Goal: Transaction & Acquisition: Purchase product/service

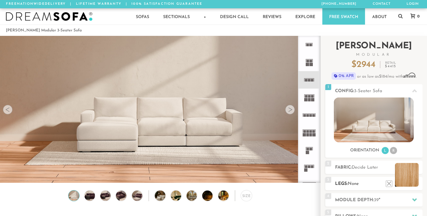
click at [415, 183] on li at bounding box center [407, 175] width 24 height 24
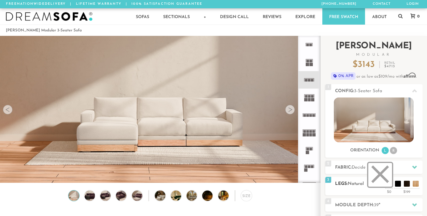
click at [389, 184] on li at bounding box center [380, 175] width 24 height 24
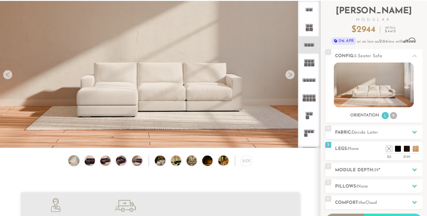
scroll to position [37, 0]
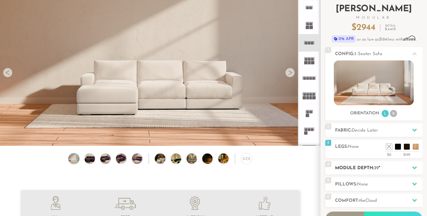
click at [384, 167] on h2 "Module Depth: 39 "" at bounding box center [378, 168] width 87 height 7
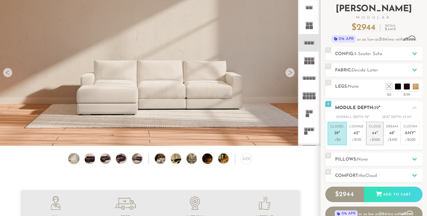
click at [378, 133] on p "Cloud 44 "" at bounding box center [375, 131] width 12 height 13
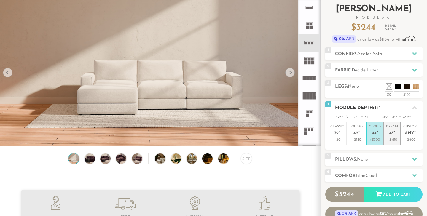
click at [393, 133] on span "48" at bounding box center [391, 133] width 4 height 5
click at [375, 134] on span "44" at bounding box center [374, 133] width 5 height 5
click at [390, 135] on span "48" at bounding box center [391, 133] width 4 height 5
click at [377, 138] on p "+$300" at bounding box center [375, 139] width 12 height 5
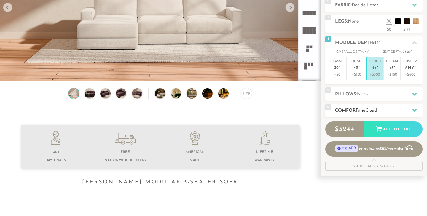
scroll to position [103, 0]
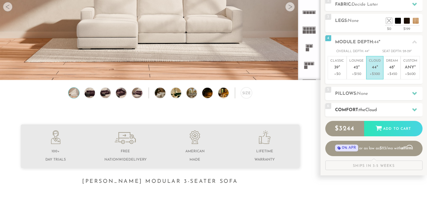
click at [382, 108] on h2 "Comfort: the Cloud" at bounding box center [378, 110] width 87 height 7
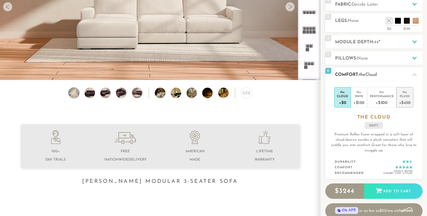
click at [404, 101] on div "+$450" at bounding box center [405, 102] width 12 height 9
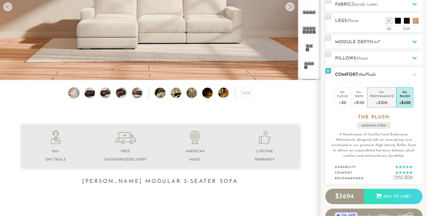
click at [384, 99] on div "+$300" at bounding box center [382, 102] width 24 height 9
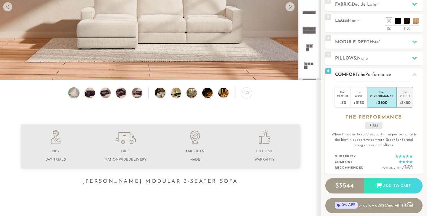
click at [405, 98] on div "Plush" at bounding box center [405, 96] width 12 height 4
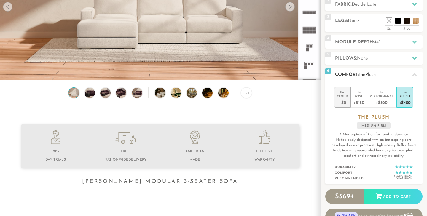
click at [346, 98] on div "+$0" at bounding box center [342, 102] width 11 height 9
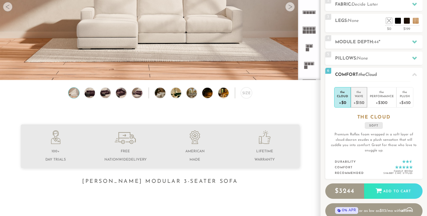
click at [360, 98] on div "+$150" at bounding box center [359, 102] width 11 height 9
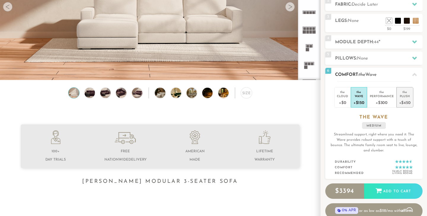
click at [403, 96] on div "Plush" at bounding box center [405, 96] width 12 height 4
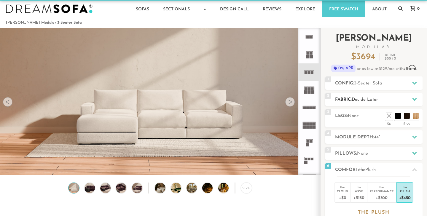
scroll to position [0, 0]
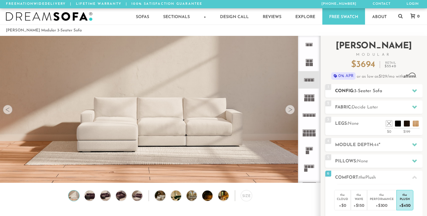
click at [403, 89] on h2 "Config: 3-Seater Sofa" at bounding box center [378, 91] width 87 height 7
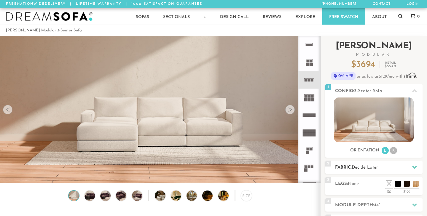
click at [411, 167] on div at bounding box center [414, 167] width 12 height 12
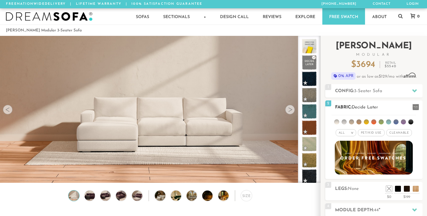
click at [337, 121] on li at bounding box center [336, 122] width 5 height 5
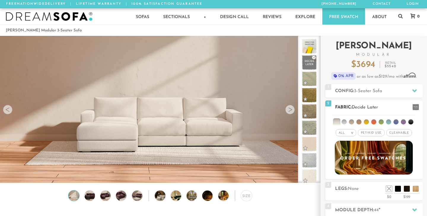
click at [372, 133] on span "Pet/Kid Use x" at bounding box center [371, 132] width 27 height 7
click at [400, 133] on span "Cleanable x" at bounding box center [402, 132] width 26 height 7
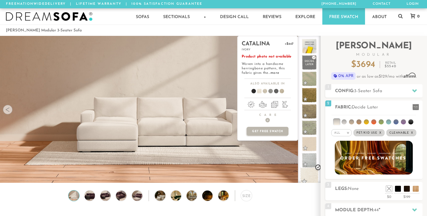
click at [308, 174] on span at bounding box center [309, 177] width 19 height 19
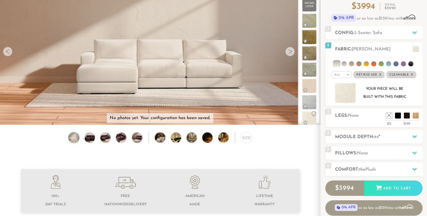
scroll to position [45, 0]
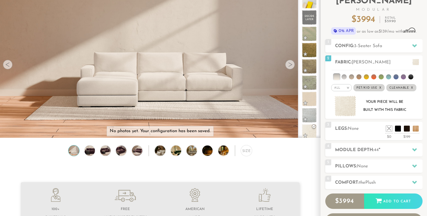
click at [291, 64] on div at bounding box center [289, 64] width 9 height 9
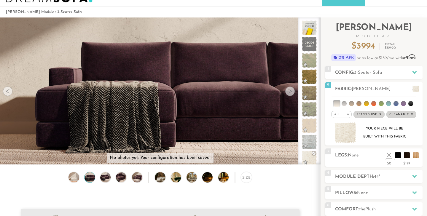
scroll to position [11, 0]
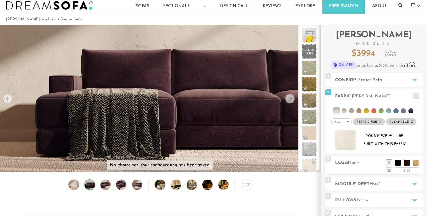
click at [290, 99] on div at bounding box center [289, 98] width 9 height 9
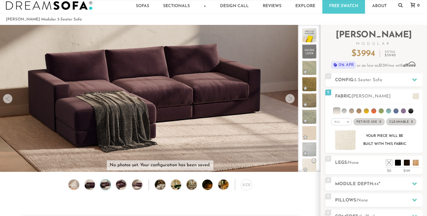
click at [290, 99] on div at bounding box center [289, 98] width 9 height 9
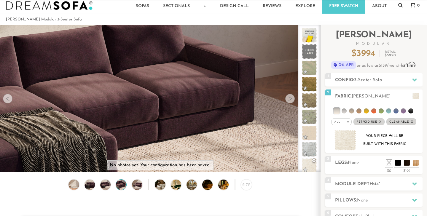
click at [290, 99] on div at bounding box center [289, 98] width 9 height 9
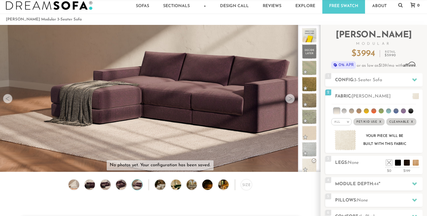
click at [290, 99] on div at bounding box center [289, 98] width 9 height 9
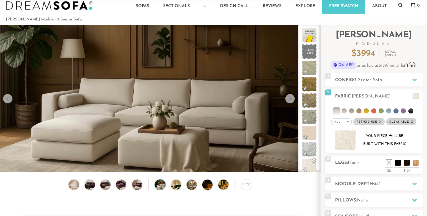
click at [290, 99] on div at bounding box center [289, 98] width 9 height 9
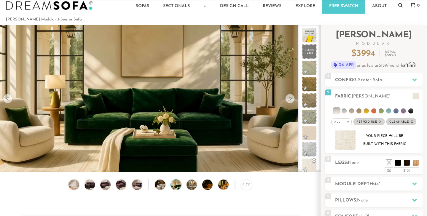
click at [289, 99] on div at bounding box center [289, 98] width 9 height 9
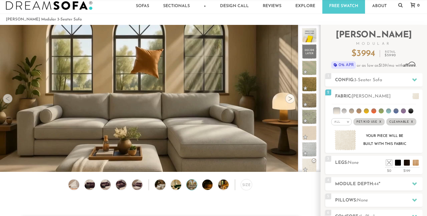
click at [289, 99] on div at bounding box center [289, 98] width 9 height 9
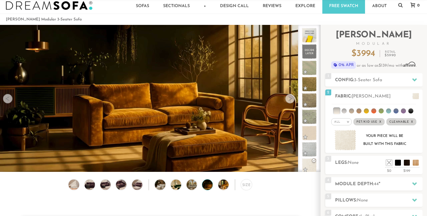
click at [289, 99] on div at bounding box center [289, 98] width 9 height 9
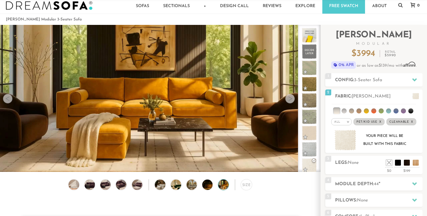
click at [289, 99] on div at bounding box center [289, 98] width 9 height 9
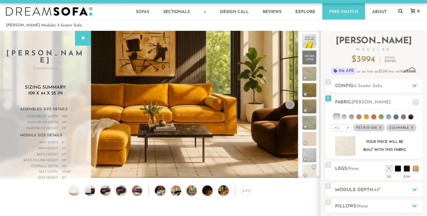
scroll to position [2, 0]
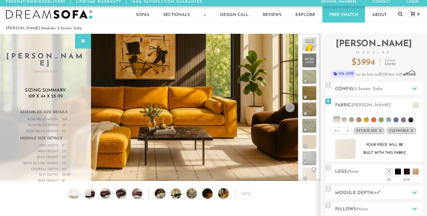
click at [290, 107] on div at bounding box center [289, 107] width 9 height 9
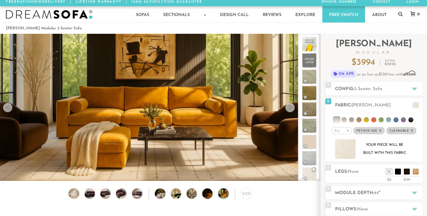
click at [290, 107] on div at bounding box center [289, 107] width 9 height 9
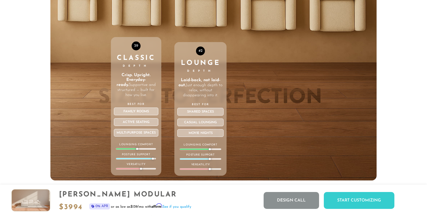
scroll to position [2038, 0]
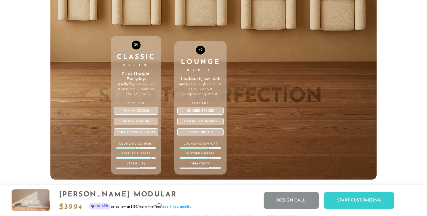
click at [212, 88] on p "Laid-back, not laid-out. Just enough depth to relax, without disappearing into …" at bounding box center [200, 87] width 46 height 20
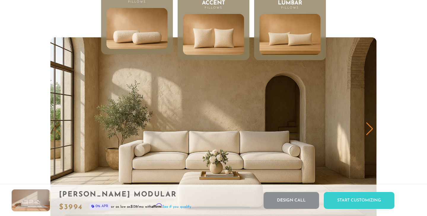
scroll to position [2877, 0]
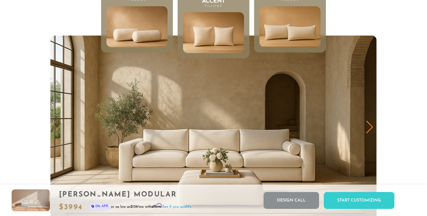
click at [299, 39] on img at bounding box center [289, 27] width 73 height 50
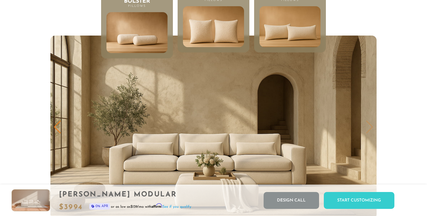
click at [233, 34] on img at bounding box center [213, 27] width 73 height 50
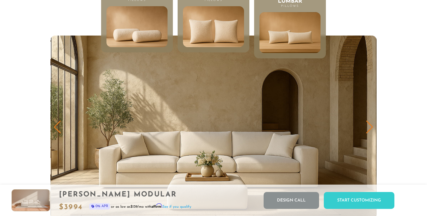
click at [153, 27] on img at bounding box center [137, 27] width 73 height 50
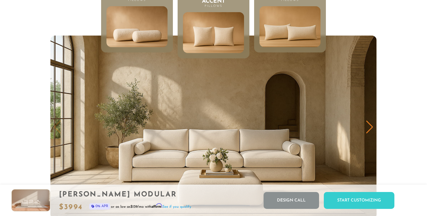
scroll to position [6565, 427]
click at [279, 33] on img at bounding box center [289, 27] width 73 height 50
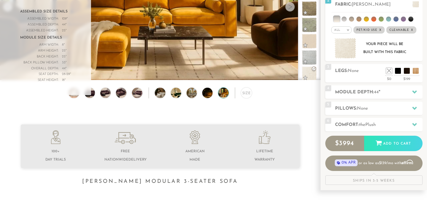
scroll to position [111, 0]
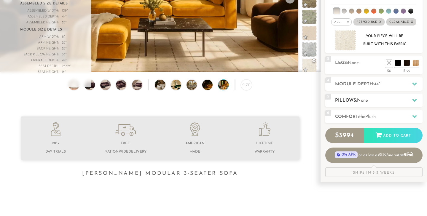
click at [381, 103] on h2 "Pillows: None" at bounding box center [378, 100] width 87 height 7
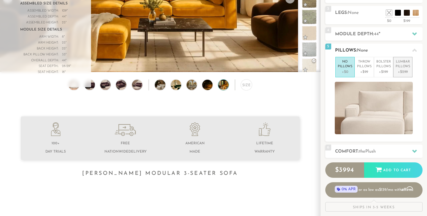
click at [401, 68] on p "Lumbar Pillows" at bounding box center [403, 65] width 15 height 10
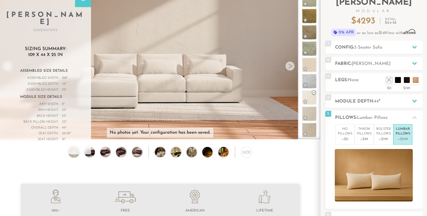
scroll to position [45, 0]
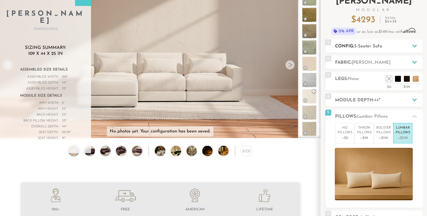
click at [415, 45] on icon at bounding box center [414, 46] width 5 height 5
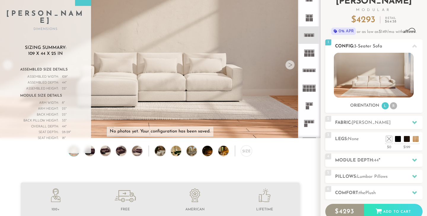
click at [409, 47] on div at bounding box center [414, 46] width 12 height 12
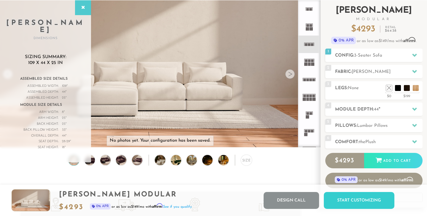
scroll to position [35, 0]
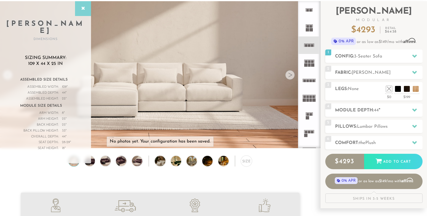
click at [84, 8] on icon at bounding box center [83, 8] width 7 height 5
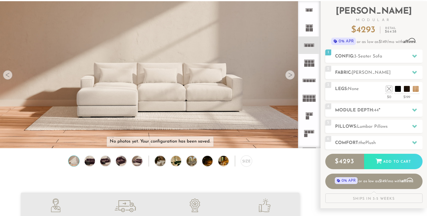
click at [8, 75] on div at bounding box center [7, 74] width 9 height 9
click at [162, 162] on img at bounding box center [164, 161] width 18 height 10
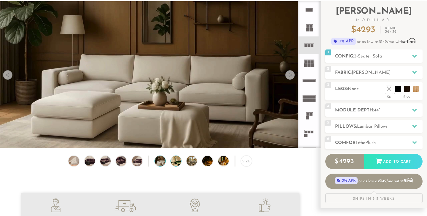
click at [181, 160] on img at bounding box center [180, 161] width 18 height 10
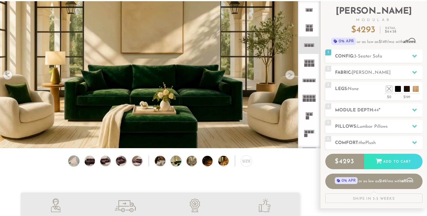
click at [74, 160] on img at bounding box center [74, 161] width 12 height 10
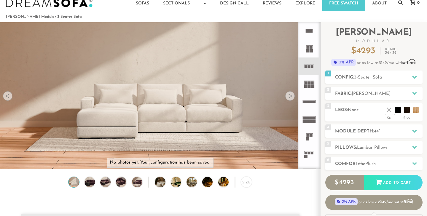
scroll to position [11, 0]
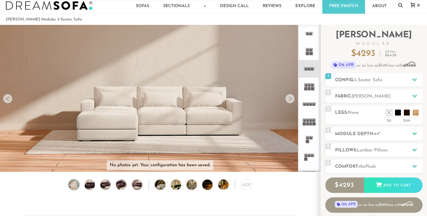
click at [309, 104] on rect at bounding box center [307, 104] width 3 height 3
click at [291, 99] on div at bounding box center [289, 98] width 9 height 9
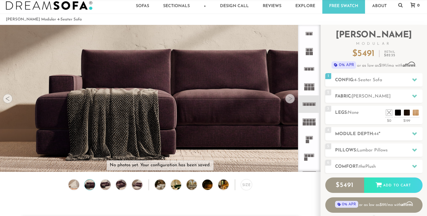
click at [8, 97] on div at bounding box center [7, 98] width 9 height 9
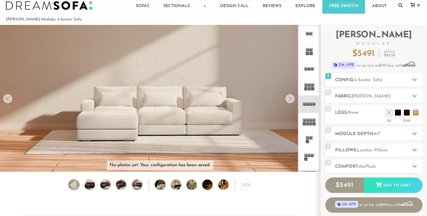
click at [74, 186] on img at bounding box center [74, 185] width 12 height 10
click at [246, 185] on div "Size" at bounding box center [246, 184] width 11 height 11
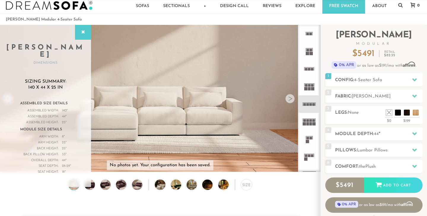
click at [310, 69] on rect at bounding box center [309, 69] width 3 height 3
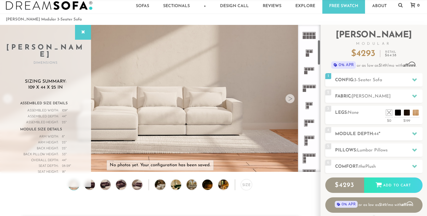
scroll to position [87, 0]
click at [308, 71] on icon at bounding box center [308, 69] width 17 height 17
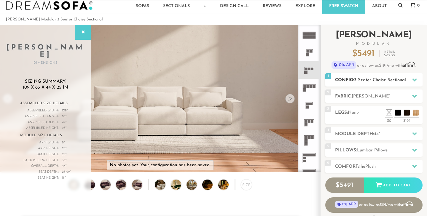
click at [413, 79] on icon at bounding box center [414, 79] width 5 height 3
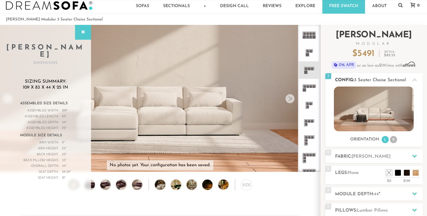
click at [413, 79] on icon at bounding box center [414, 80] width 5 height 5
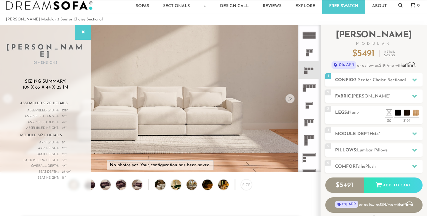
click at [307, 122] on rect at bounding box center [306, 121] width 3 height 3
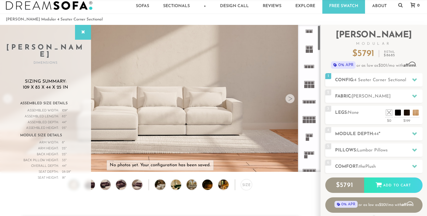
scroll to position [1, 0]
click at [308, 68] on rect at bounding box center [309, 68] width 3 height 3
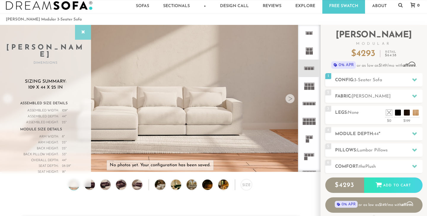
click at [83, 32] on icon at bounding box center [83, 32] width 7 height 5
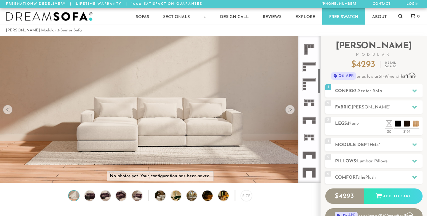
scroll to position [188, 0]
click at [308, 104] on icon at bounding box center [308, 102] width 17 height 17
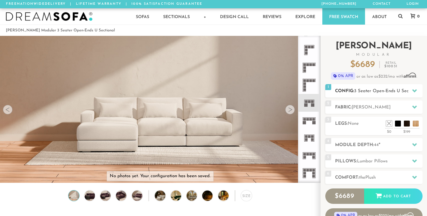
click at [412, 90] on icon at bounding box center [414, 90] width 5 height 5
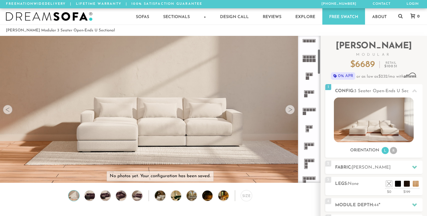
scroll to position [74, 0]
click at [309, 94] on rect at bounding box center [309, 93] width 3 height 3
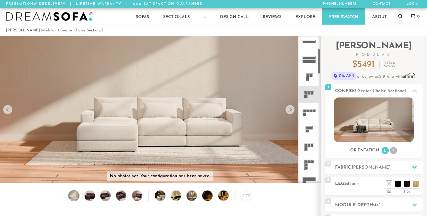
click at [308, 97] on icon at bounding box center [308, 94] width 17 height 17
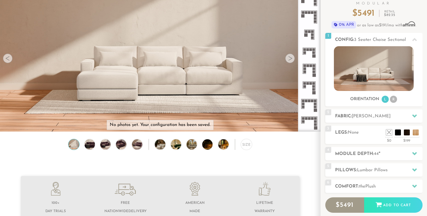
scroll to position [50, 0]
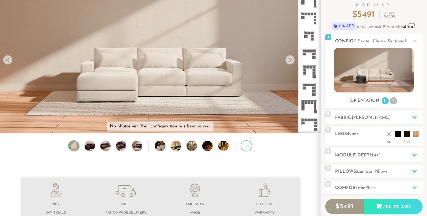
click at [246, 146] on div "Size" at bounding box center [246, 146] width 11 height 11
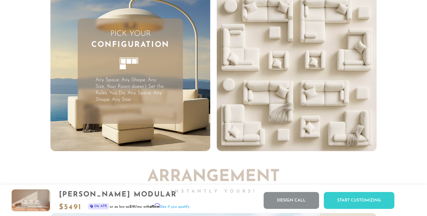
scroll to position [1467, 0]
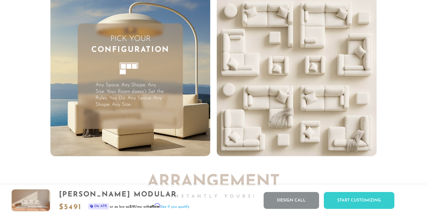
click at [126, 70] on icon at bounding box center [130, 71] width 32 height 32
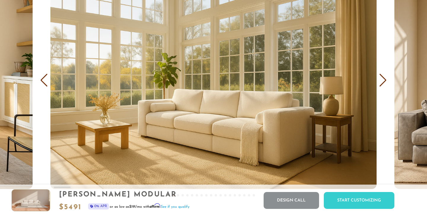
scroll to position [3523, 0]
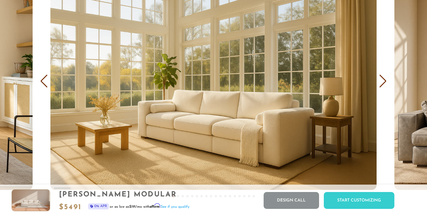
click at [384, 80] on div "Next slide" at bounding box center [383, 81] width 8 height 13
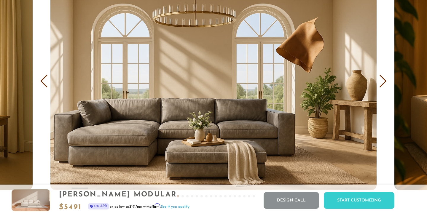
click at [383, 82] on div "Next slide" at bounding box center [383, 81] width 8 height 13
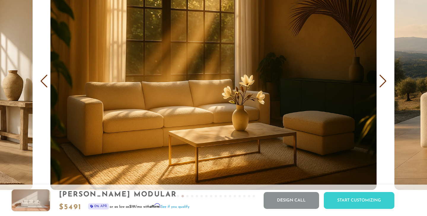
click at [383, 82] on div "Next slide" at bounding box center [383, 81] width 8 height 13
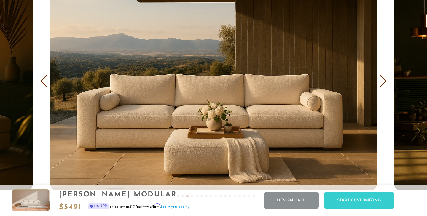
click at [383, 82] on div "Next slide" at bounding box center [383, 81] width 8 height 13
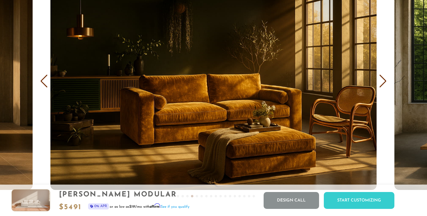
click at [383, 82] on div "Next slide" at bounding box center [383, 81] width 8 height 13
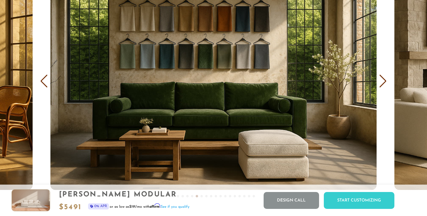
click at [383, 82] on div "Next slide" at bounding box center [383, 81] width 8 height 13
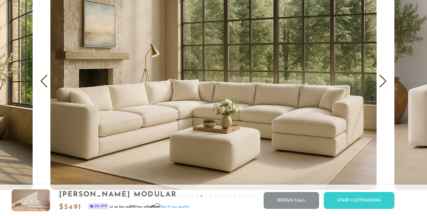
click at [383, 82] on div "Next slide" at bounding box center [383, 81] width 8 height 13
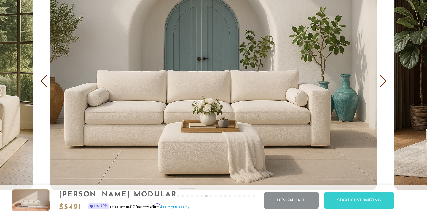
click at [383, 82] on div "Next slide" at bounding box center [383, 81] width 8 height 13
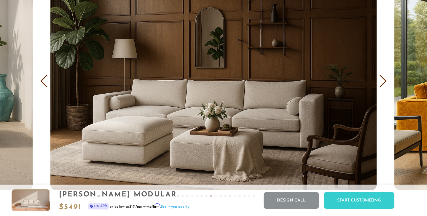
click at [383, 82] on div "Next slide" at bounding box center [383, 81] width 8 height 13
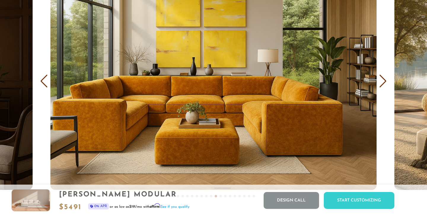
click at [383, 82] on div "Next slide" at bounding box center [383, 81] width 8 height 13
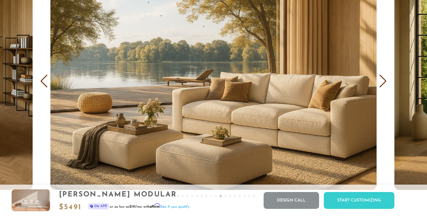
click at [383, 82] on div "Next slide" at bounding box center [383, 81] width 8 height 13
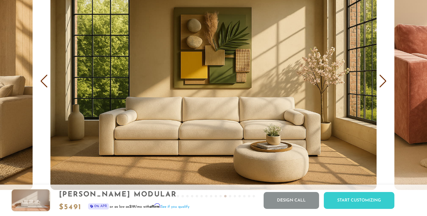
click at [383, 82] on div "Next slide" at bounding box center [383, 81] width 8 height 13
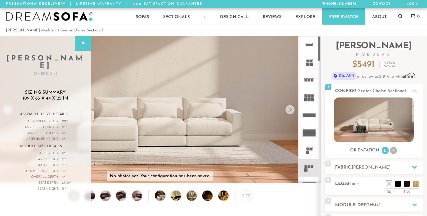
scroll to position [0, 0]
click at [309, 81] on rect at bounding box center [309, 80] width 3 height 3
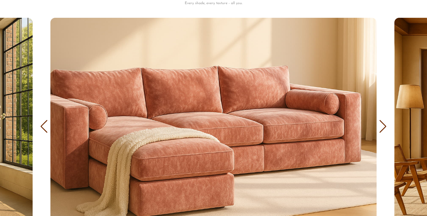
scroll to position [3479, 0]
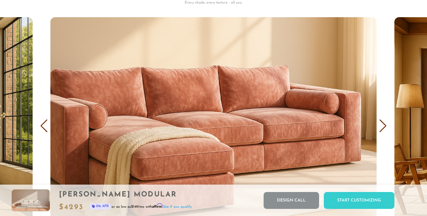
click at [382, 127] on div "Next slide" at bounding box center [383, 126] width 8 height 13
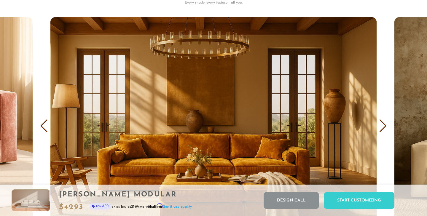
click at [382, 127] on div "Next slide" at bounding box center [383, 126] width 8 height 13
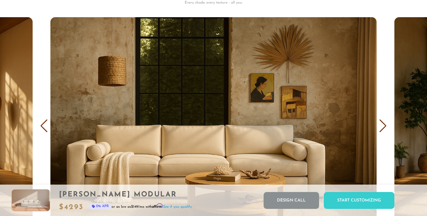
click at [382, 127] on div "Next slide" at bounding box center [383, 126] width 8 height 13
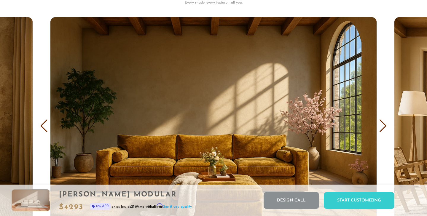
click at [382, 127] on div "Next slide" at bounding box center [383, 126] width 8 height 13
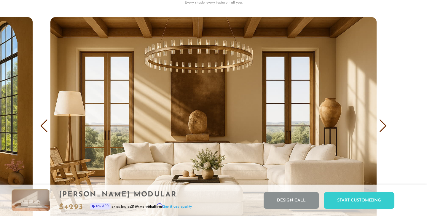
click at [382, 127] on div "Next slide" at bounding box center [383, 126] width 8 height 13
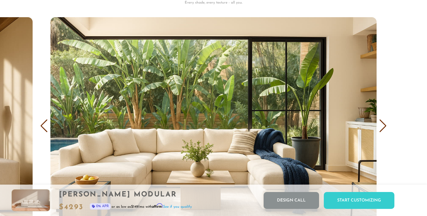
click at [382, 127] on div "Next slide" at bounding box center [383, 126] width 8 height 13
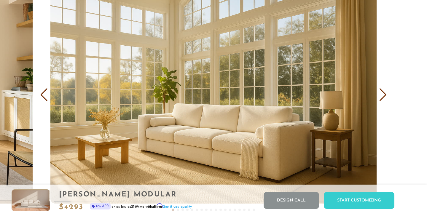
scroll to position [3512, 0]
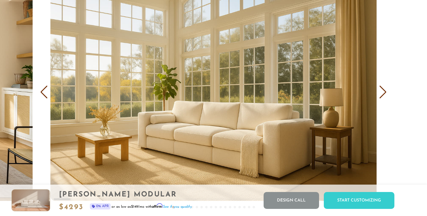
click at [384, 94] on div "Next slide" at bounding box center [383, 92] width 8 height 13
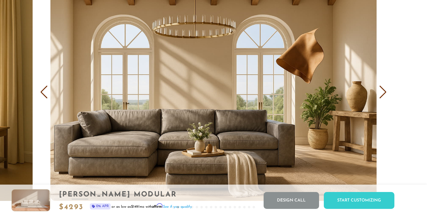
click at [384, 93] on div "Next slide" at bounding box center [383, 92] width 8 height 13
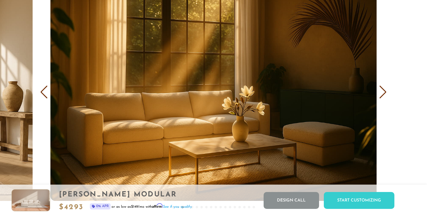
click at [384, 94] on div "Next slide" at bounding box center [383, 92] width 8 height 13
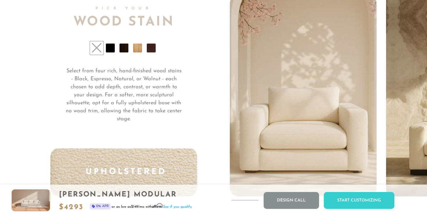
scroll to position [4376, 0]
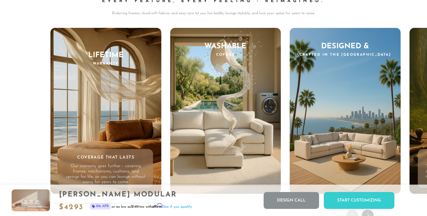
scroll to position [5547, 0]
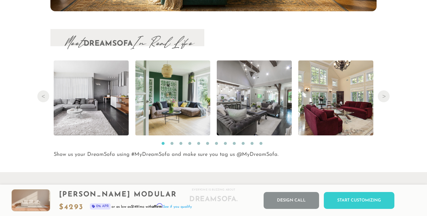
scroll to position [6023, 0]
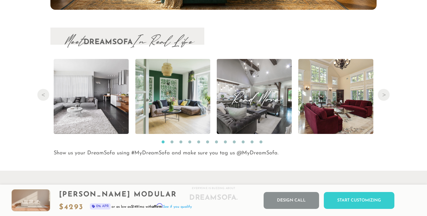
click at [221, 116] on img at bounding box center [254, 96] width 112 height 75
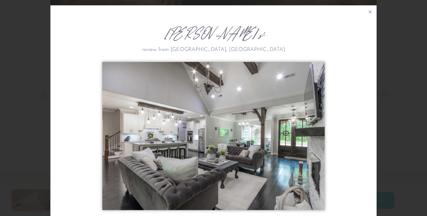
scroll to position [3, 0]
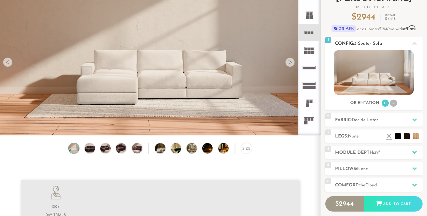
scroll to position [55, 0]
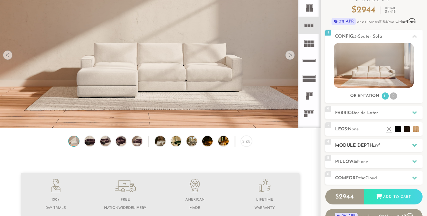
click at [362, 146] on h2 "Module Depth: 39 "" at bounding box center [378, 145] width 87 height 7
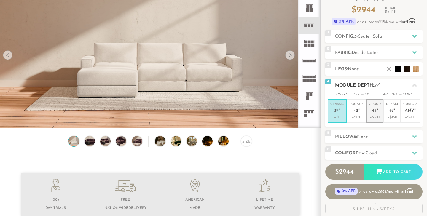
click at [376, 112] on span "44" at bounding box center [374, 111] width 5 height 5
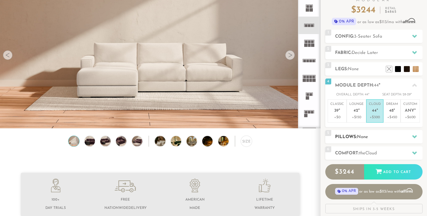
click at [370, 137] on h2 "Pillows: None" at bounding box center [378, 137] width 87 height 7
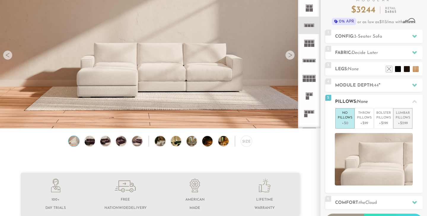
click at [401, 119] on p "Lumbar Pillows" at bounding box center [403, 116] width 15 height 10
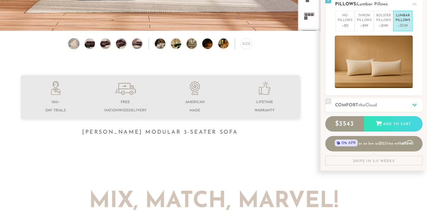
scroll to position [155, 0]
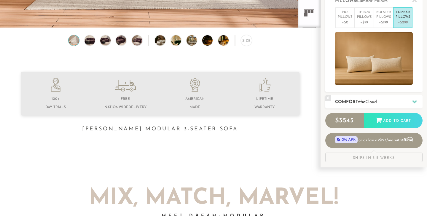
click at [383, 103] on h2 "Comfort: the Cloud" at bounding box center [378, 102] width 87 height 7
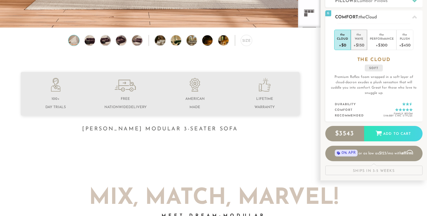
click at [361, 38] on div "Wave" at bounding box center [359, 38] width 11 height 4
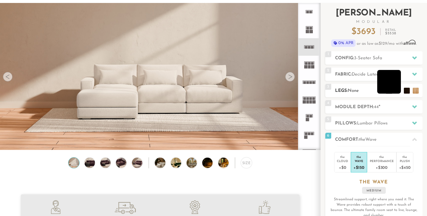
scroll to position [33, 0]
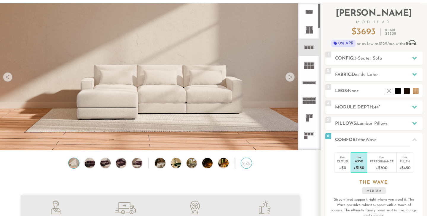
click at [243, 166] on div "Size" at bounding box center [246, 163] width 11 height 11
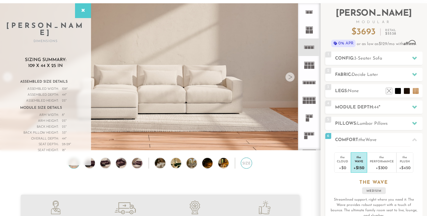
click at [248, 163] on div "Size" at bounding box center [246, 163] width 11 height 11
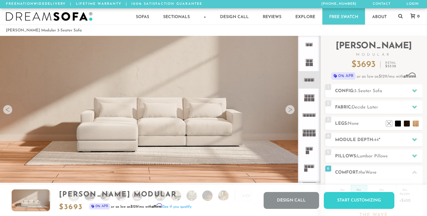
scroll to position [0, 0]
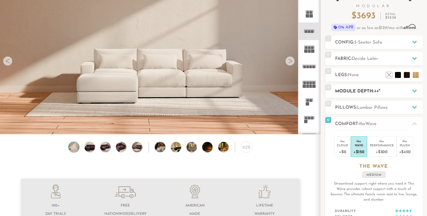
click at [406, 91] on h2 "Module Depth: 44 "" at bounding box center [378, 91] width 87 height 7
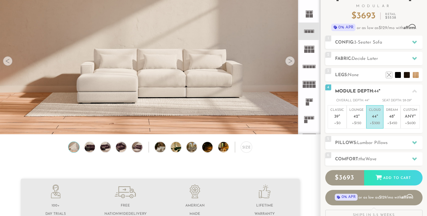
click at [411, 90] on div at bounding box center [414, 91] width 12 height 12
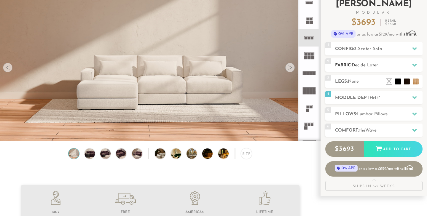
click at [402, 64] on h2 "Fabric: Decide Later" at bounding box center [378, 65] width 87 height 7
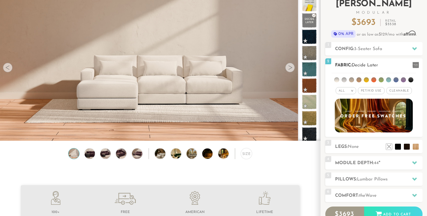
click at [338, 79] on li at bounding box center [336, 79] width 5 height 5
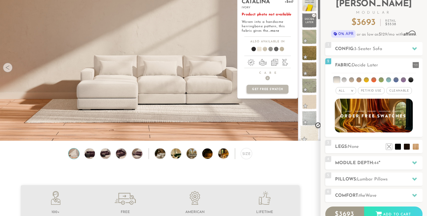
click at [309, 130] on span at bounding box center [309, 134] width 19 height 19
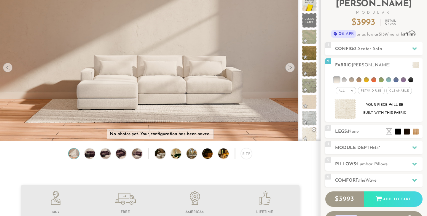
click at [198, 135] on p "No photos yet. Your configuration has been saved." at bounding box center [160, 134] width 101 height 6
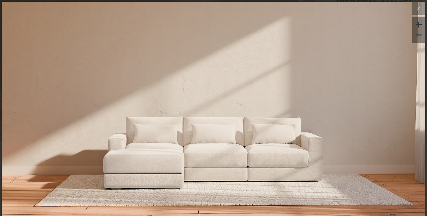
click at [420, 24] on div at bounding box center [418, 24] width 9 height 9
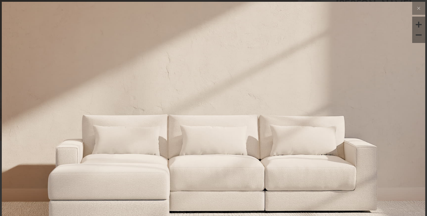
click at [420, 24] on div at bounding box center [418, 24] width 9 height 9
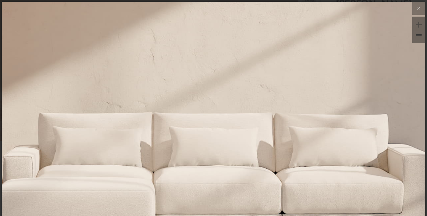
click at [419, 34] on div at bounding box center [418, 35] width 9 height 9
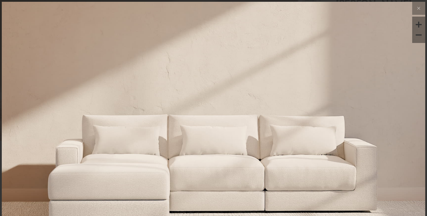
click at [419, 34] on div at bounding box center [418, 35] width 9 height 9
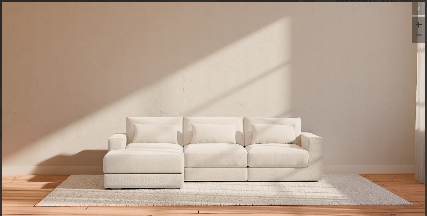
click at [419, 35] on div at bounding box center [418, 35] width 9 height 9
click at [419, 6] on icon at bounding box center [418, 8] width 7 height 7
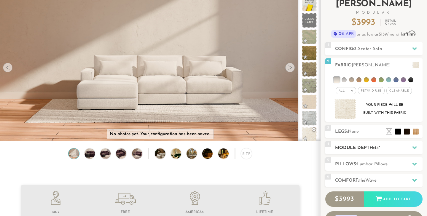
click at [367, 146] on h2 "Module Depth: 44 "" at bounding box center [378, 148] width 87 height 7
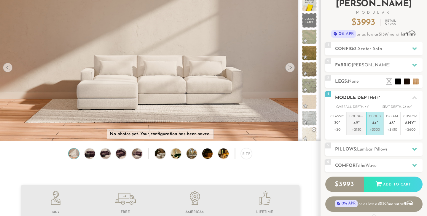
click at [354, 123] on span "42" at bounding box center [356, 123] width 5 height 5
click at [372, 121] on span "44" at bounding box center [374, 123] width 5 height 5
click at [394, 123] on em """ at bounding box center [394, 123] width 1 height 5
click at [349, 121] on p "Lounge 42 "" at bounding box center [356, 120] width 14 height 13
click at [373, 121] on span "44" at bounding box center [374, 123] width 5 height 5
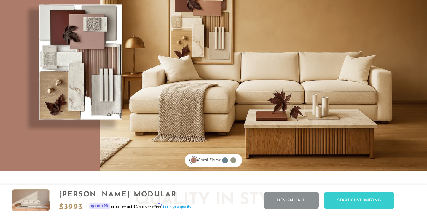
scroll to position [4709, 0]
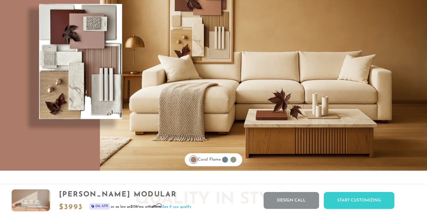
click at [226, 160] on div at bounding box center [225, 160] width 6 height 6
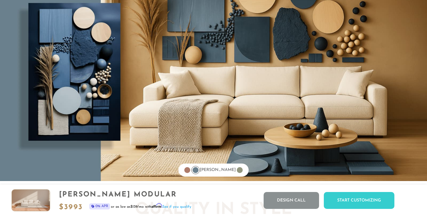
scroll to position [4699, 0]
click at [237, 169] on div at bounding box center [240, 171] width 6 height 6
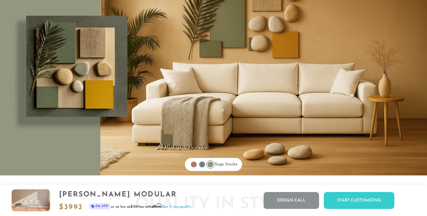
scroll to position [4705, 0]
click at [199, 165] on div at bounding box center [202, 164] width 6 height 6
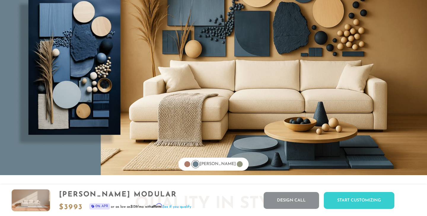
click at [190, 163] on div at bounding box center [187, 164] width 6 height 6
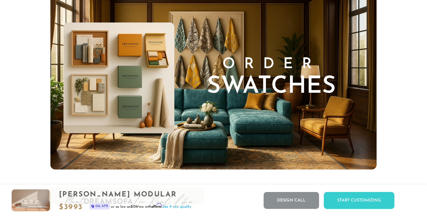
scroll to position [5843, 0]
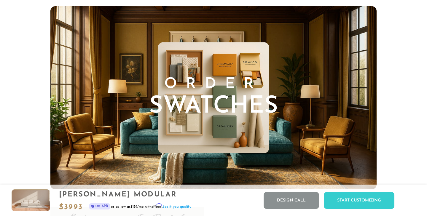
click at [243, 103] on span "Swatches" at bounding box center [213, 107] width 129 height 24
